Goal: Task Accomplishment & Management: Complete application form

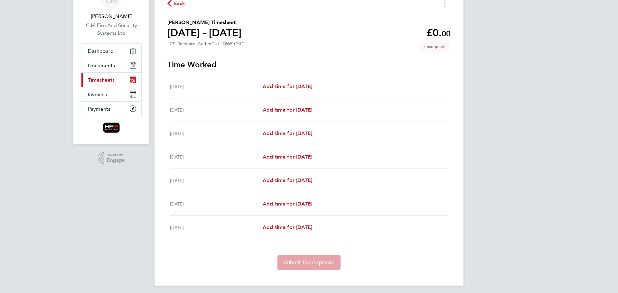
scroll to position [38, 0]
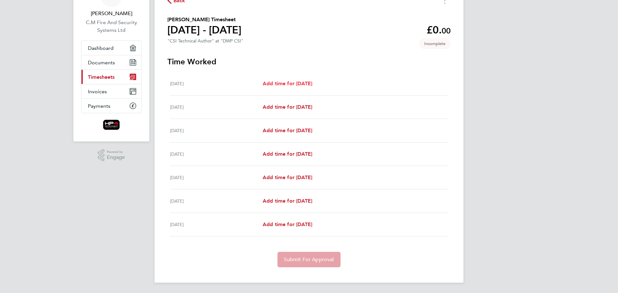
click at [290, 84] on span "Add time for [DATE]" at bounding box center [288, 84] width 50 height 6
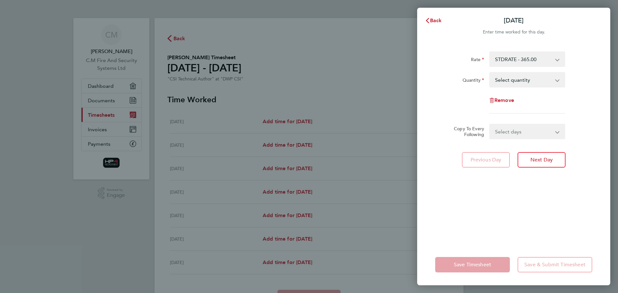
click at [557, 81] on select "Select quantity 0.5 1" at bounding box center [523, 80] width 67 height 14
click at [382, 58] on div "Back [DATE] Enter time worked for this day. Rate STDRATE - 365.00 Quantity Sele…" at bounding box center [309, 146] width 618 height 293
click at [434, 20] on span "Back" at bounding box center [436, 20] width 12 height 6
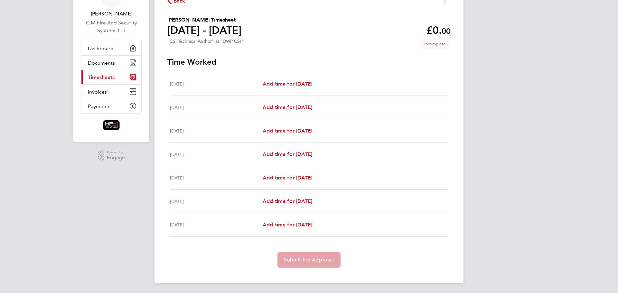
scroll to position [38, 0]
click at [292, 105] on span "Add time for [DATE]" at bounding box center [288, 107] width 50 height 6
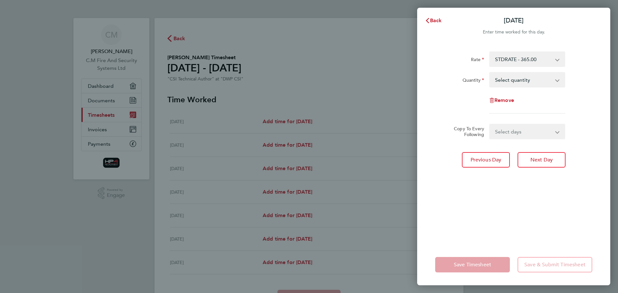
click at [338, 54] on div "Back [DATE] Enter time worked for this day. Rate STDRATE - 365.00 Quantity Sele…" at bounding box center [309, 146] width 618 height 293
click at [558, 80] on app-icon-cross-button at bounding box center [561, 80] width 8 height 14
click at [560, 82] on app-icon-cross-button at bounding box center [561, 80] width 8 height 14
click at [555, 81] on select "Select quantity 0.5 1" at bounding box center [523, 80] width 67 height 14
select select "1"
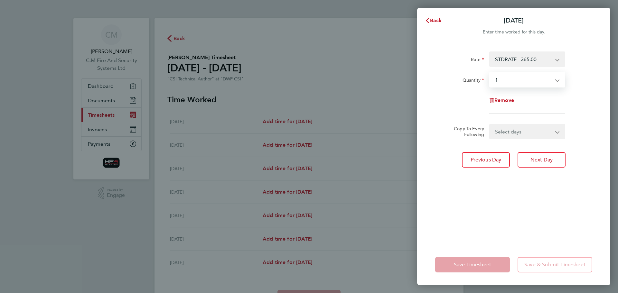
click at [490, 73] on select "Select quantity 0.5 1" at bounding box center [523, 80] width 67 height 14
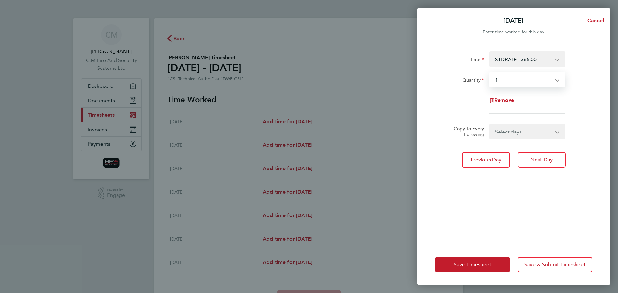
click at [542, 130] on select "Select days Day Weekday (Mon-Fri) Weekend (Sat-Sun) [DATE] [DATE] [DATE] [DATE]…" at bounding box center [524, 132] width 68 height 14
click at [382, 68] on div "[DATE] Cancel Enter time worked for this day. Rate STDRATE - 365.00 Quantity Se…" at bounding box center [309, 146] width 618 height 293
click at [558, 132] on app-icon-cross-button at bounding box center [562, 132] width 8 height 14
click at [557, 132] on select "Select days Day Weekday (Mon-Fri) Weekend (Sat-Sun) [DATE] [DATE] [DATE] [DATE]…" at bounding box center [524, 132] width 68 height 14
click at [365, 71] on div "[DATE] Cancel Enter time worked for this day. Rate STDRATE - 365.00 Quantity Se…" at bounding box center [309, 146] width 618 height 293
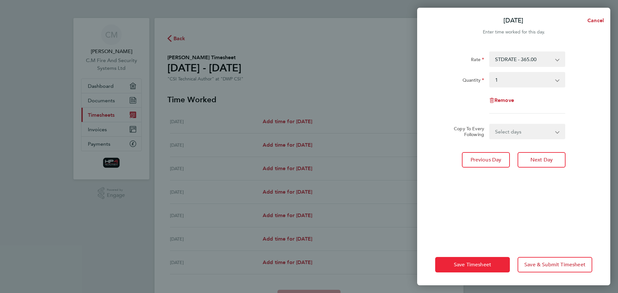
click at [487, 260] on button "Save Timesheet" at bounding box center [472, 264] width 75 height 15
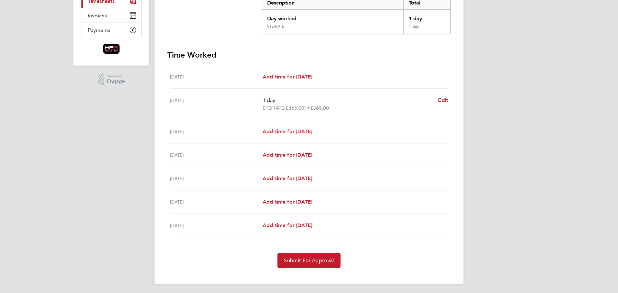
scroll to position [115, 0]
click at [312, 132] on span "Add time for [DATE]" at bounding box center [288, 131] width 50 height 6
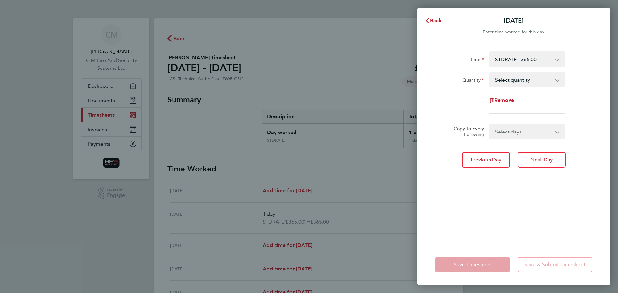
click at [532, 77] on select "Select quantity 0.5 1" at bounding box center [523, 80] width 67 height 14
select select "1"
click at [490, 73] on select "Select quantity 0.5 1" at bounding box center [523, 80] width 67 height 14
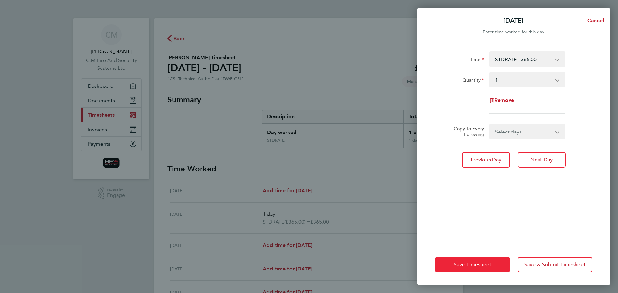
click at [459, 265] on span "Save Timesheet" at bounding box center [472, 265] width 37 height 6
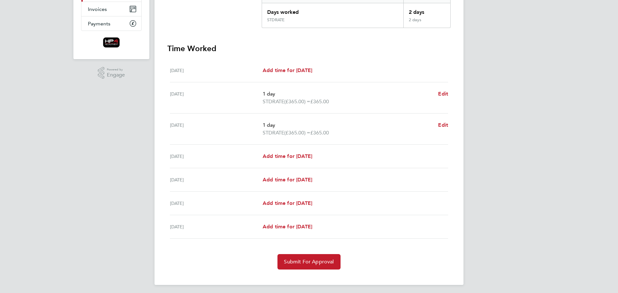
scroll to position [123, 0]
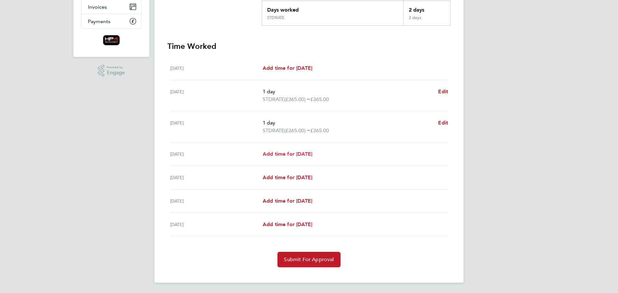
click at [298, 153] on span "Add time for [DATE]" at bounding box center [288, 154] width 50 height 6
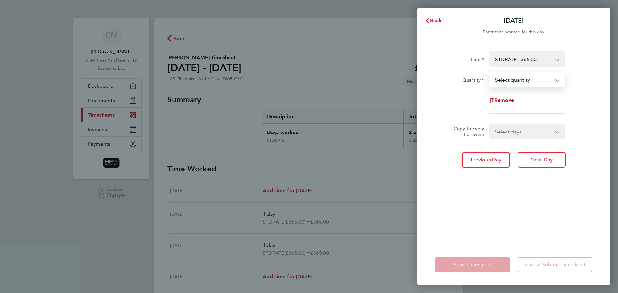
click at [518, 83] on select "Select quantity 0.5 1" at bounding box center [523, 80] width 67 height 14
select select "1"
click at [490, 73] on select "Select quantity 0.5 1" at bounding box center [523, 80] width 67 height 14
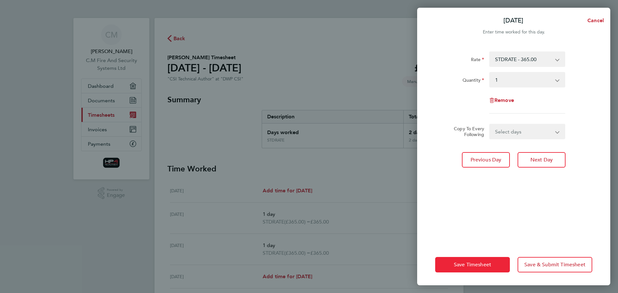
click at [460, 263] on span "Save Timesheet" at bounding box center [472, 265] width 37 height 6
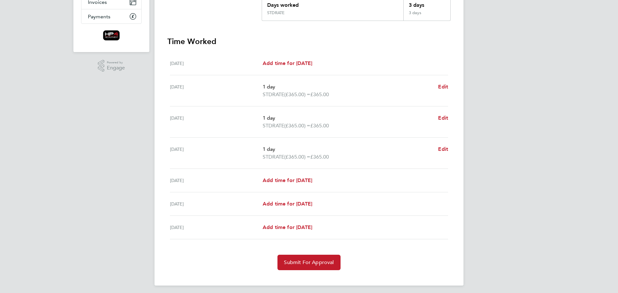
scroll to position [130, 0]
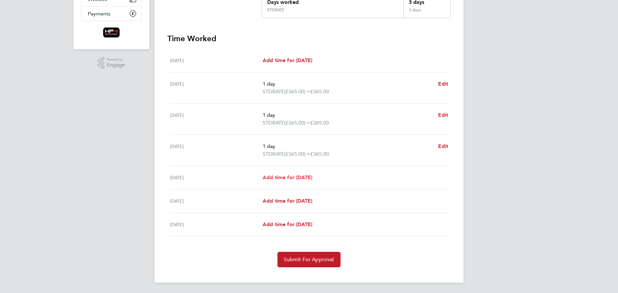
click at [293, 177] on span "Add time for [DATE]" at bounding box center [288, 178] width 50 height 6
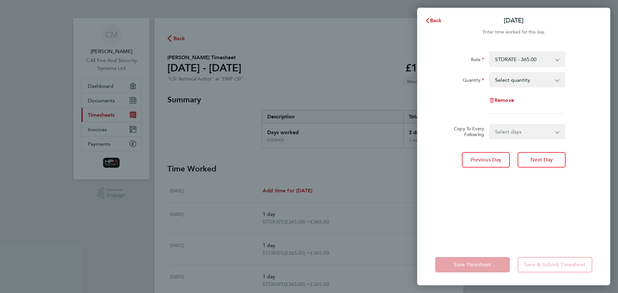
click at [531, 76] on select "Select quantity 0.5 1" at bounding box center [523, 80] width 67 height 14
select select "1"
click at [490, 73] on select "Select quantity 0.5 1" at bounding box center [523, 80] width 67 height 14
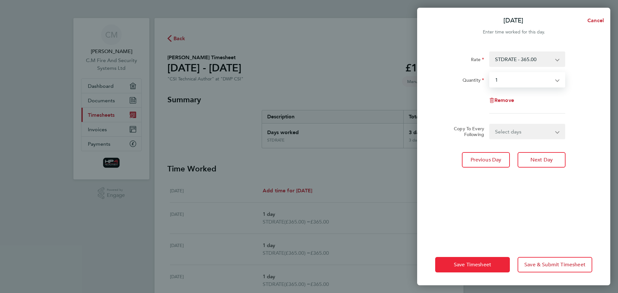
click at [468, 268] on span "Save Timesheet" at bounding box center [472, 265] width 37 height 6
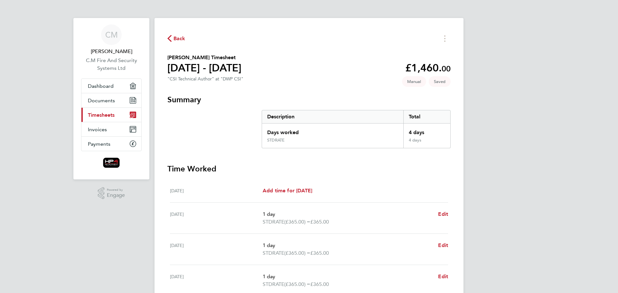
click at [96, 116] on span "Timesheets" at bounding box center [101, 115] width 27 height 6
